Goal: Navigation & Orientation: Find specific page/section

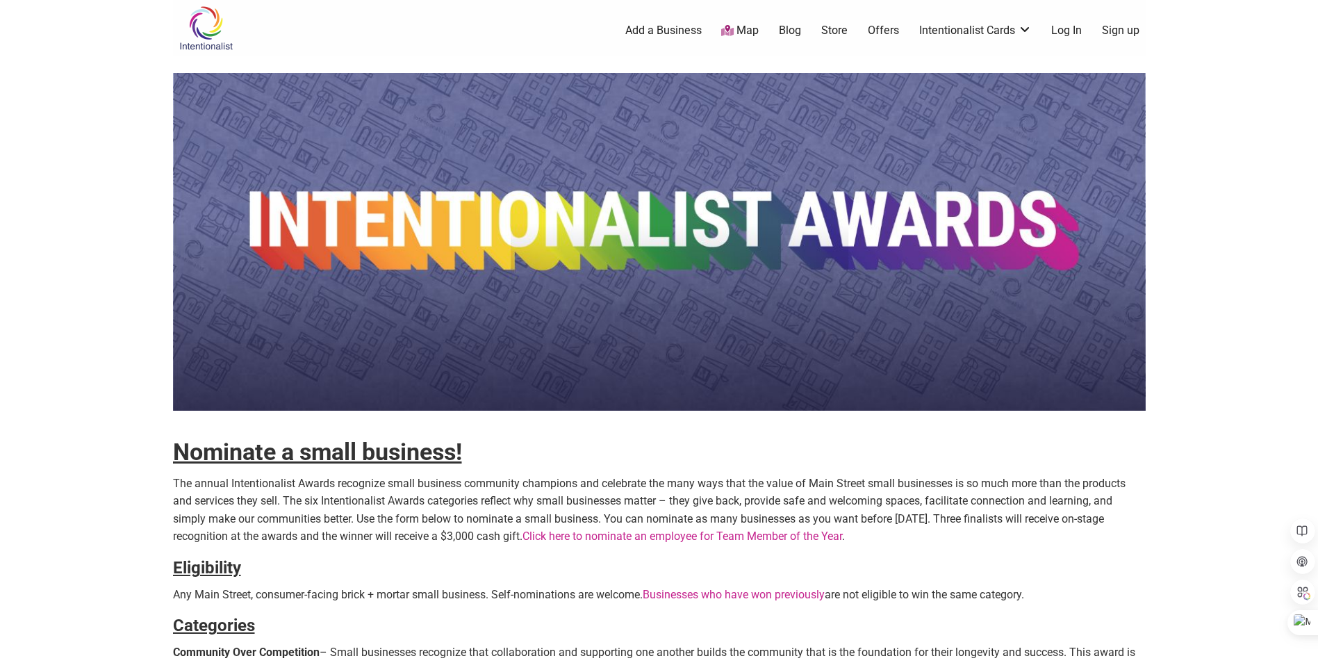
click at [746, 30] on link "Map" at bounding box center [740, 31] width 38 height 16
